Goal: Information Seeking & Learning: Find specific fact

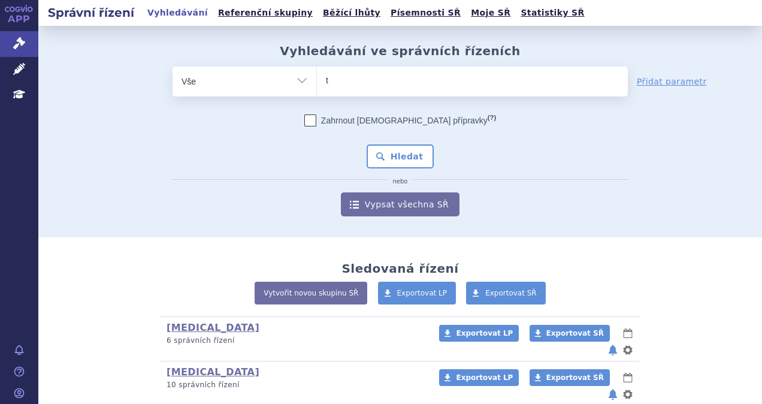
type input "ta"
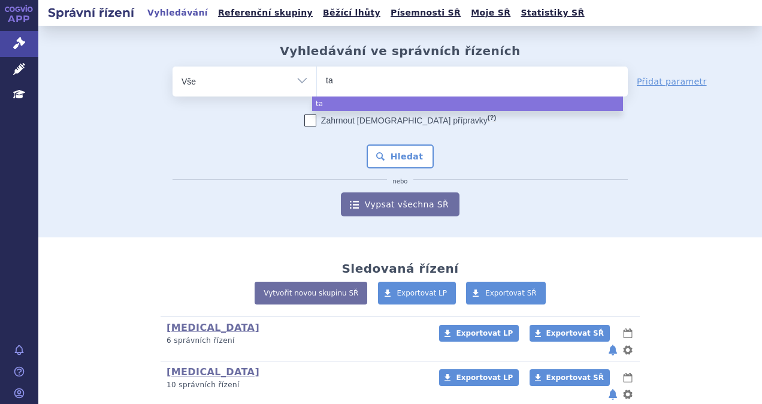
type input "tal"
type input "talv"
type input "talve"
type input "talvey"
select select "talvey"
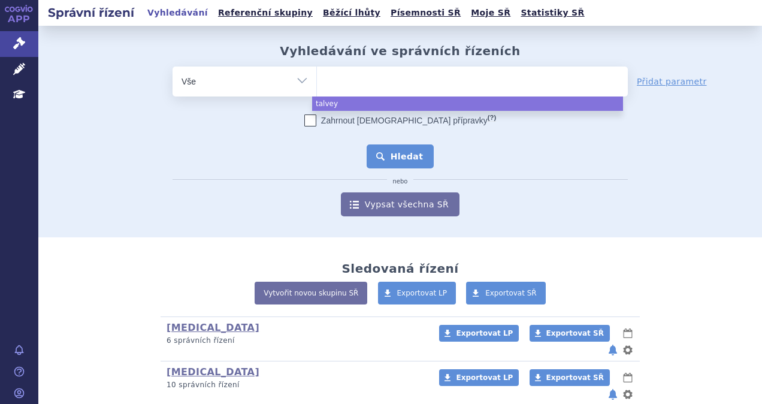
click at [375, 149] on button "Hledat" at bounding box center [401, 156] width 68 height 24
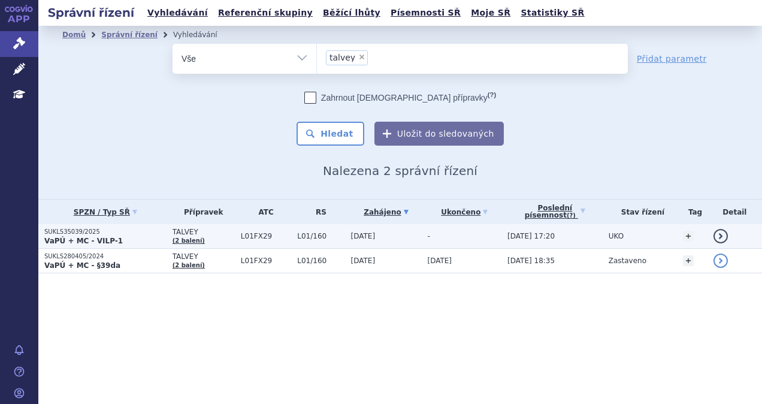
click at [203, 239] on td "TALVEY (2 balení)" at bounding box center [201, 236] width 68 height 25
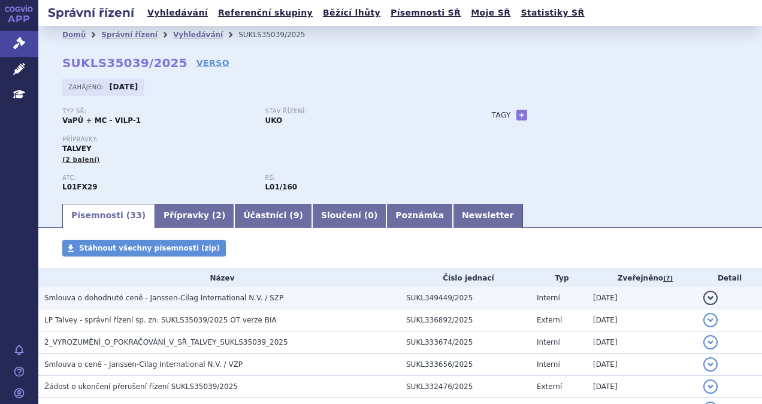
click at [235, 300] on span "Smlouva o dohodnuté ceně - Janssen-Cilag International N.V. / SZP" at bounding box center [163, 298] width 239 height 8
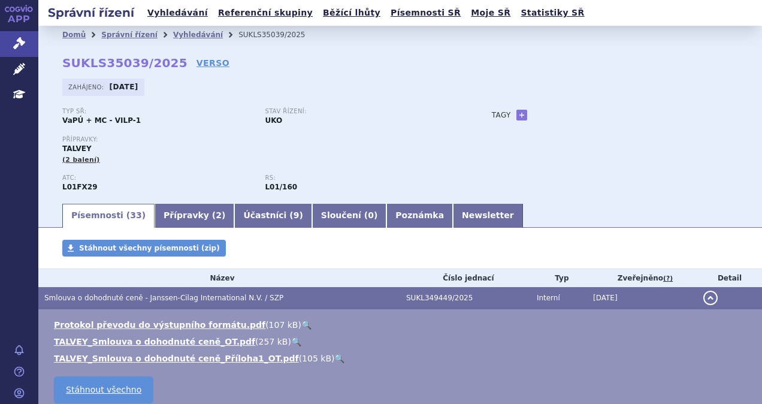
click at [186, 69] on div "Domů Správní řízení Vyhledávání SUKLS35039/2025 SUKLS35039/2025 VERSO [GEOGRAPH…" at bounding box center [400, 123] width 724 height 158
click at [197, 67] on link "VERSO" at bounding box center [213, 63] width 33 height 12
